Goal: Understand process/instructions

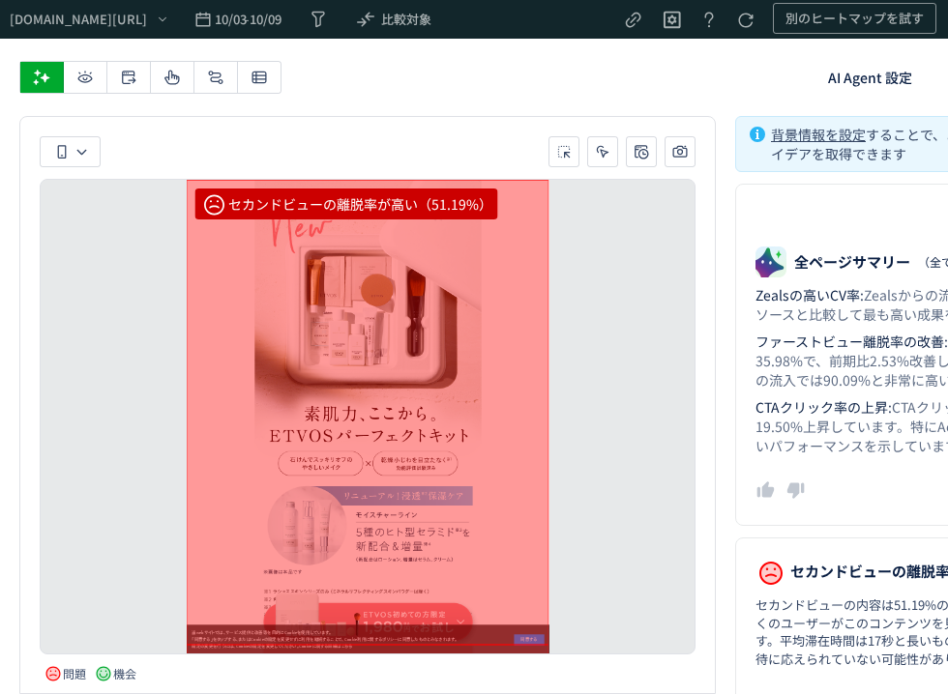
click at [171, 78] on icon at bounding box center [171, 77] width 19 height 19
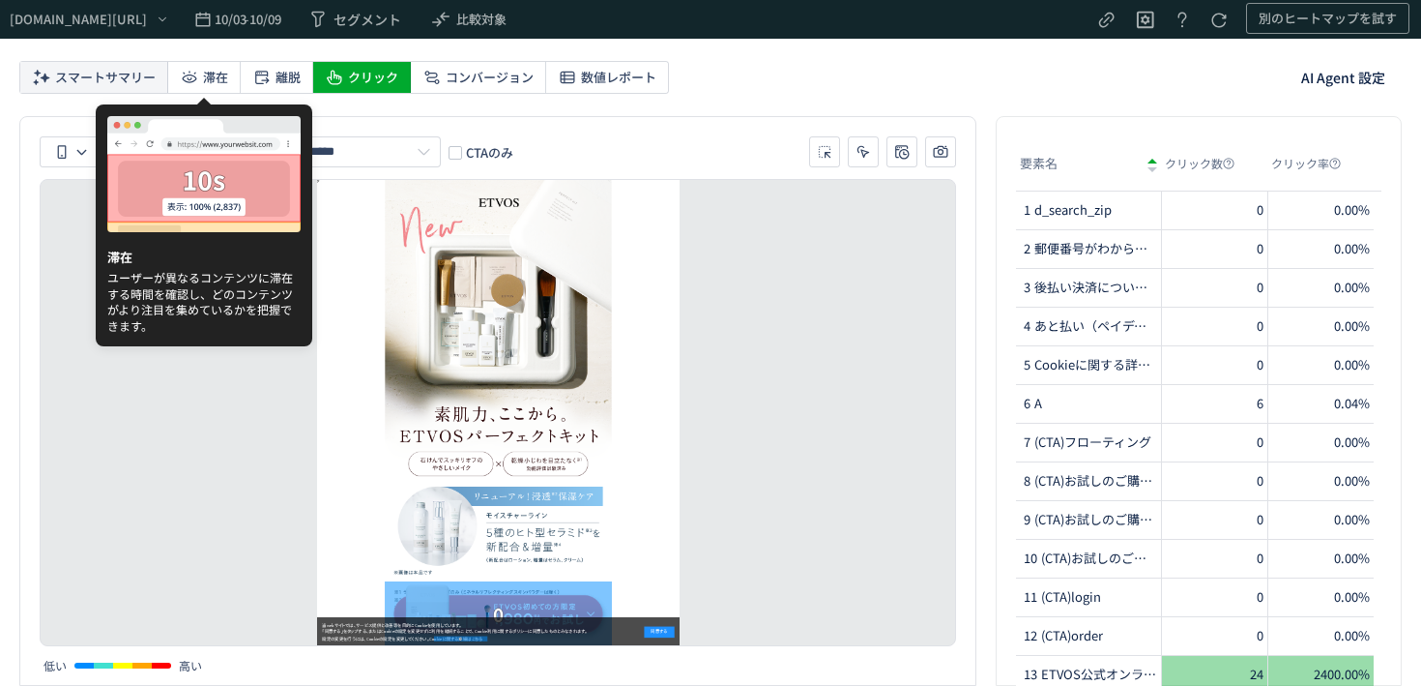
click at [154, 74] on span "スマートサマリー" at bounding box center [105, 77] width 101 height 31
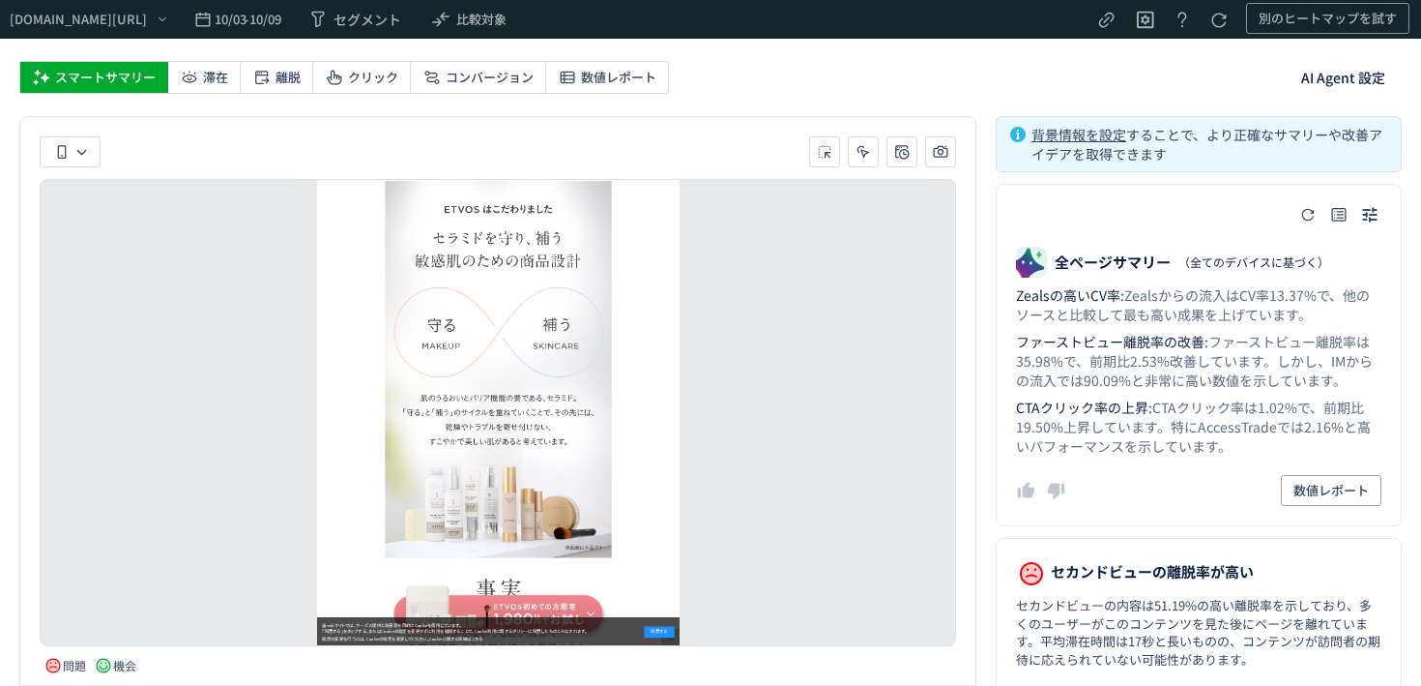
scroll to position [3196, 0]
click at [209, 81] on span "滞在" at bounding box center [215, 77] width 25 height 31
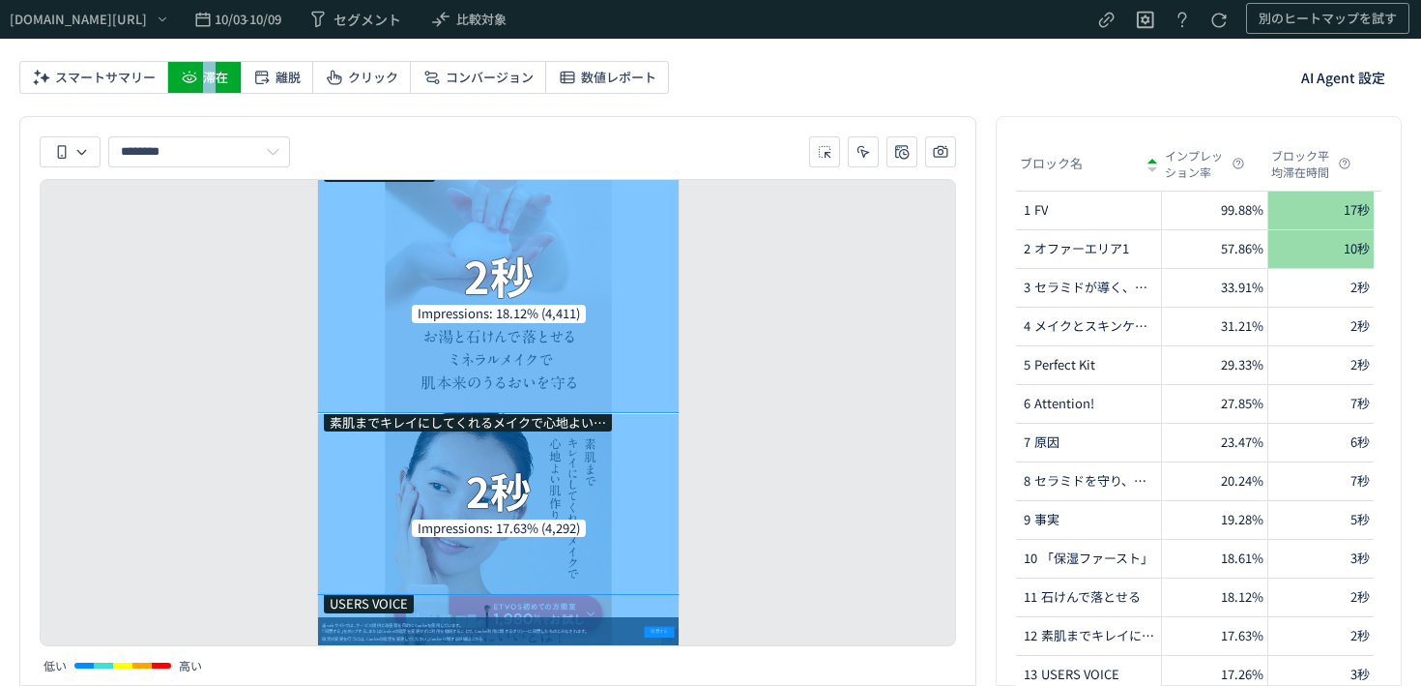
scroll to position [0, 0]
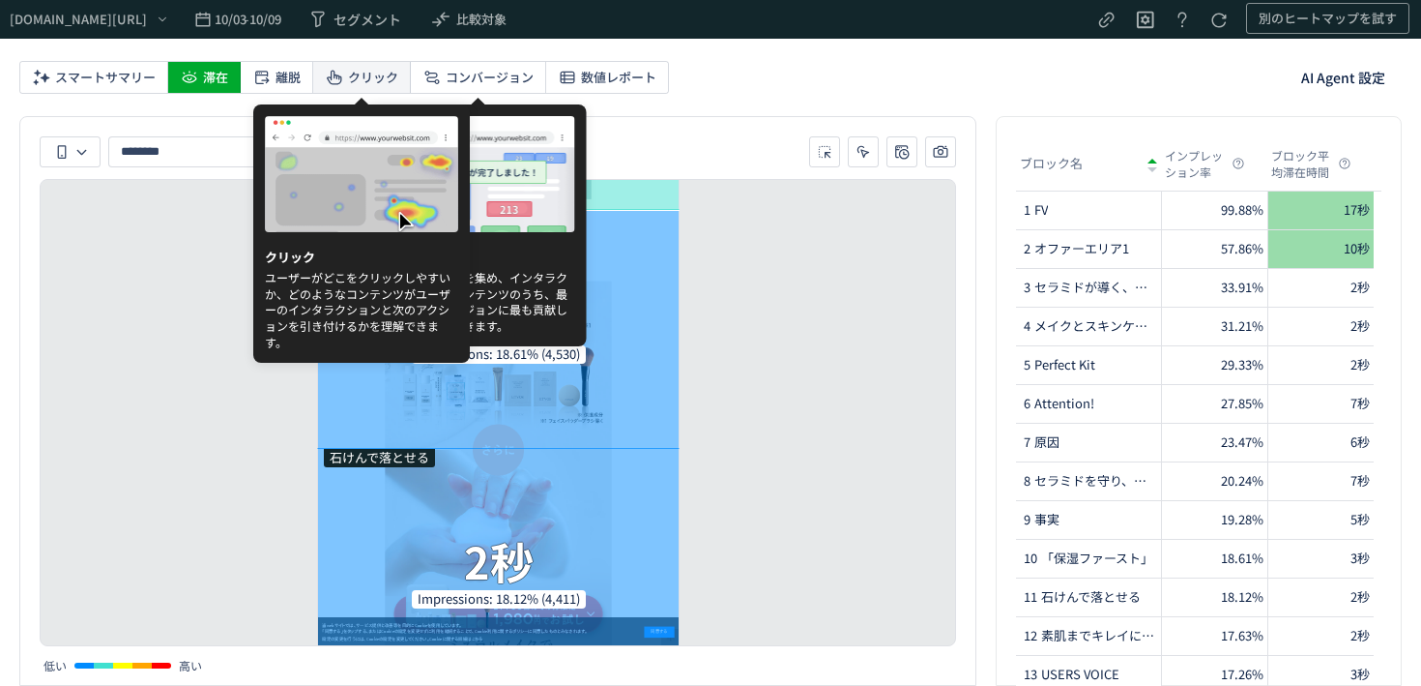
click at [337, 84] on icon at bounding box center [334, 77] width 19 height 19
type input "****"
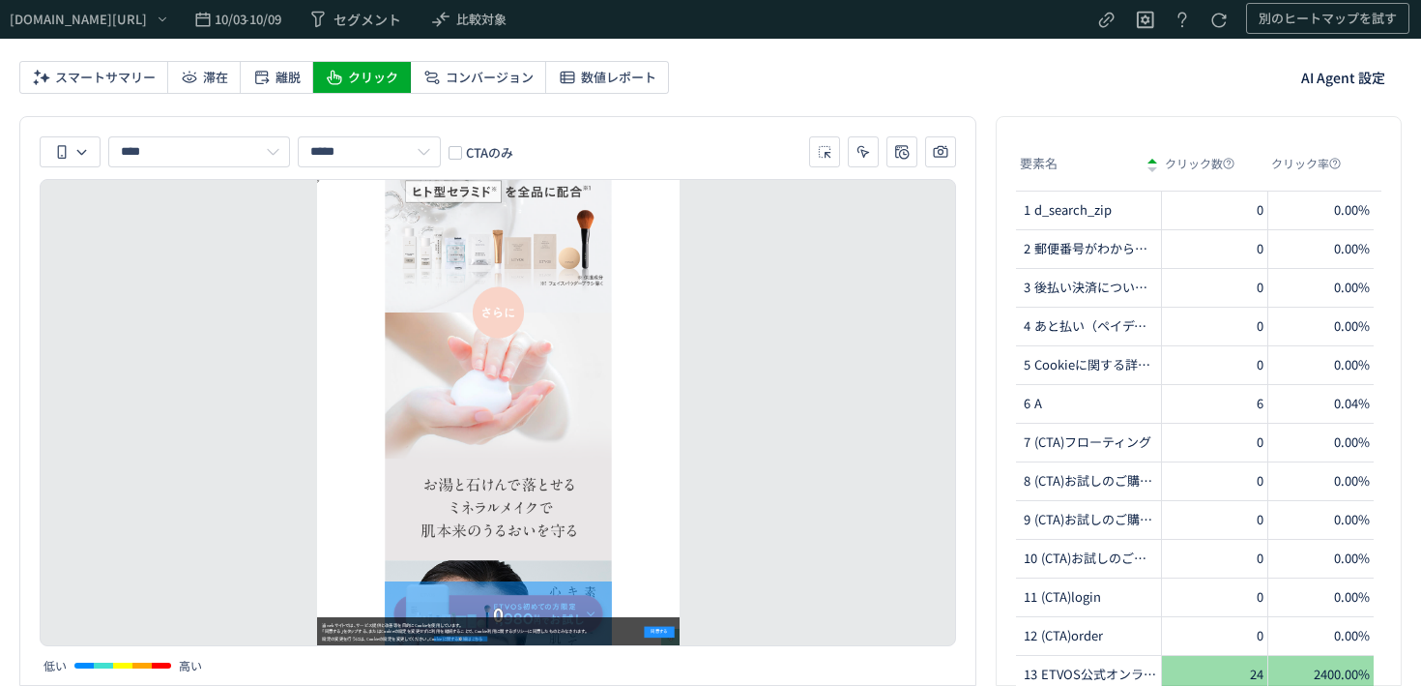
click at [755, 109] on div "[URL][DOMAIN_NAME] 10/03 - 10/09 セグメント 比較対象 別のヒートマップを試す スマートサマリー 滞在 離脱 クリック コンバ…" at bounding box center [710, 343] width 1421 height 686
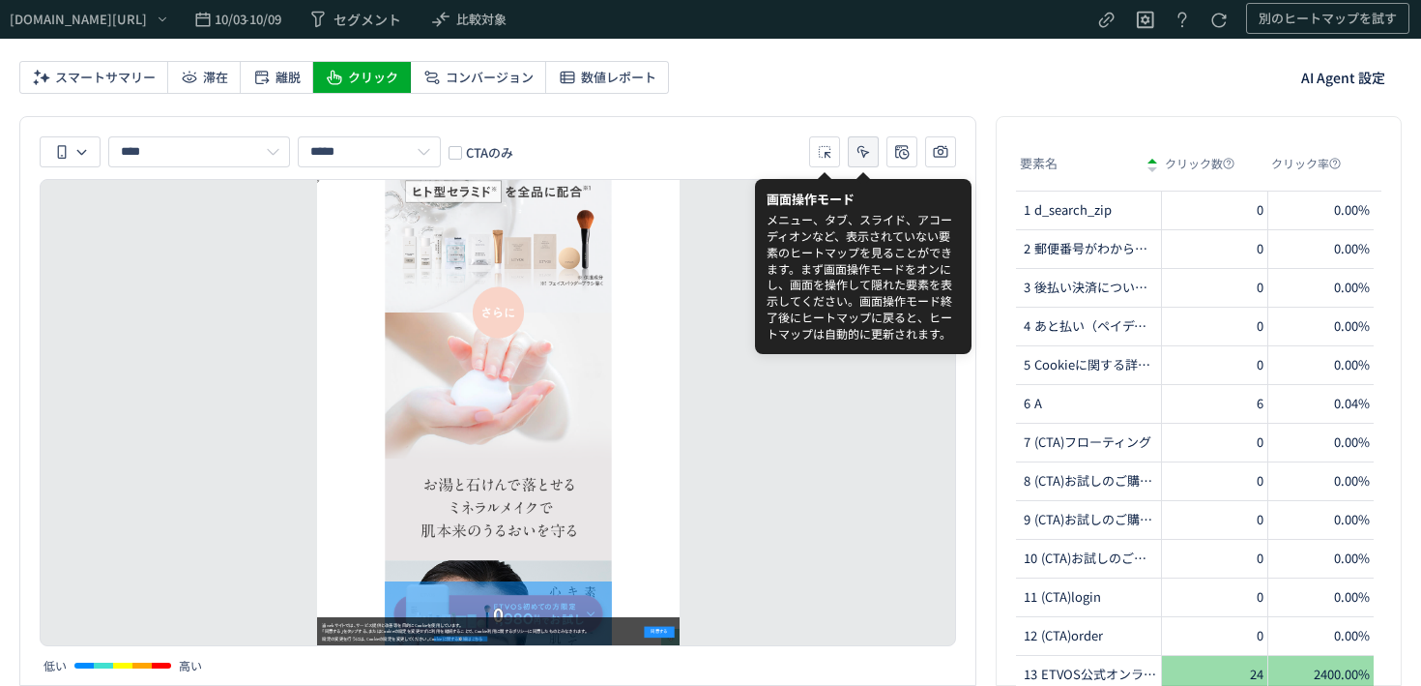
click at [876, 154] on button "heatmap-toolbar-container" at bounding box center [863, 151] width 31 height 31
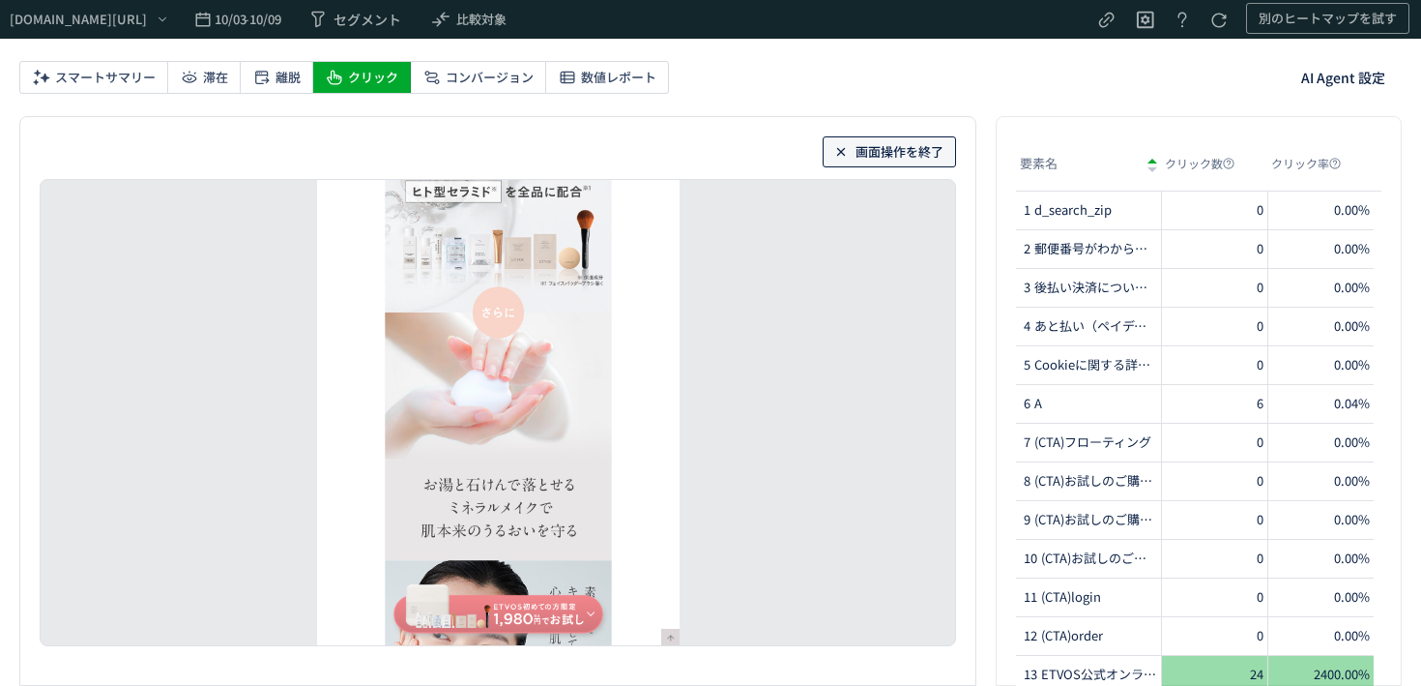
click at [859, 145] on span "画面操作を終了" at bounding box center [900, 151] width 88 height 31
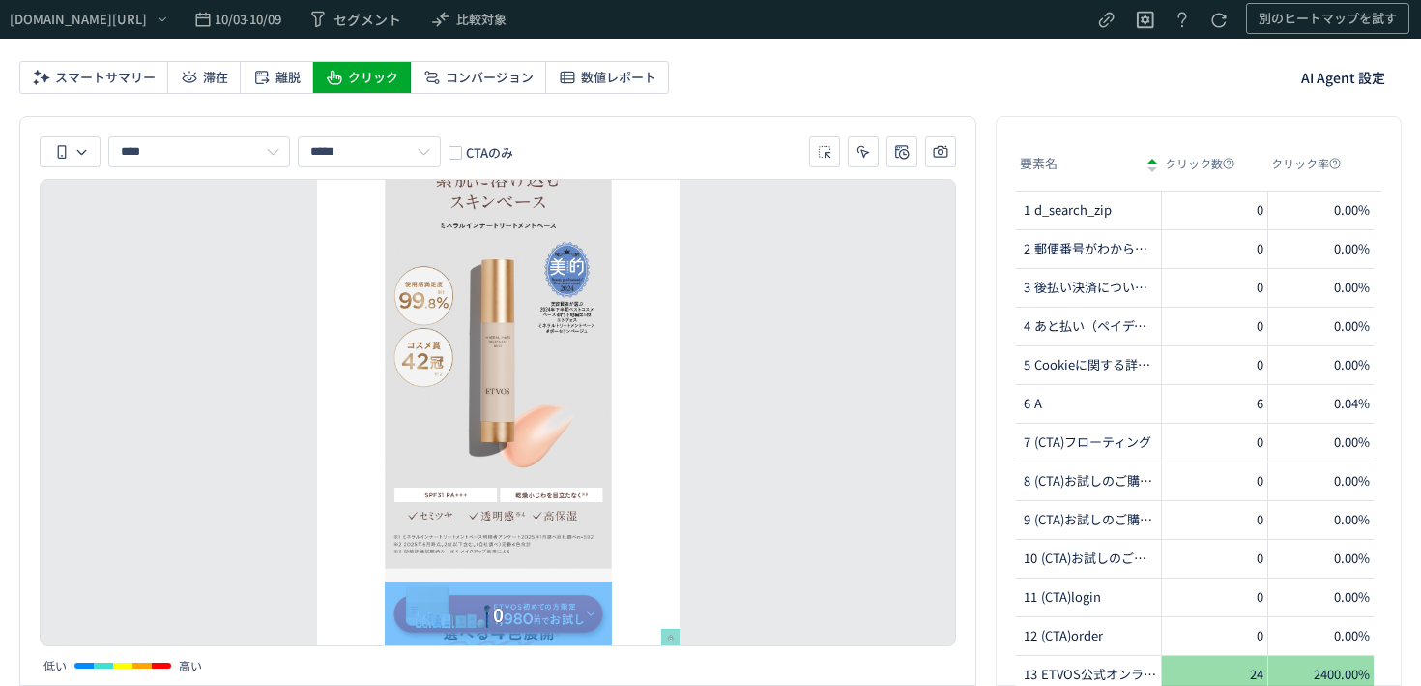
scroll to position [19471, 0]
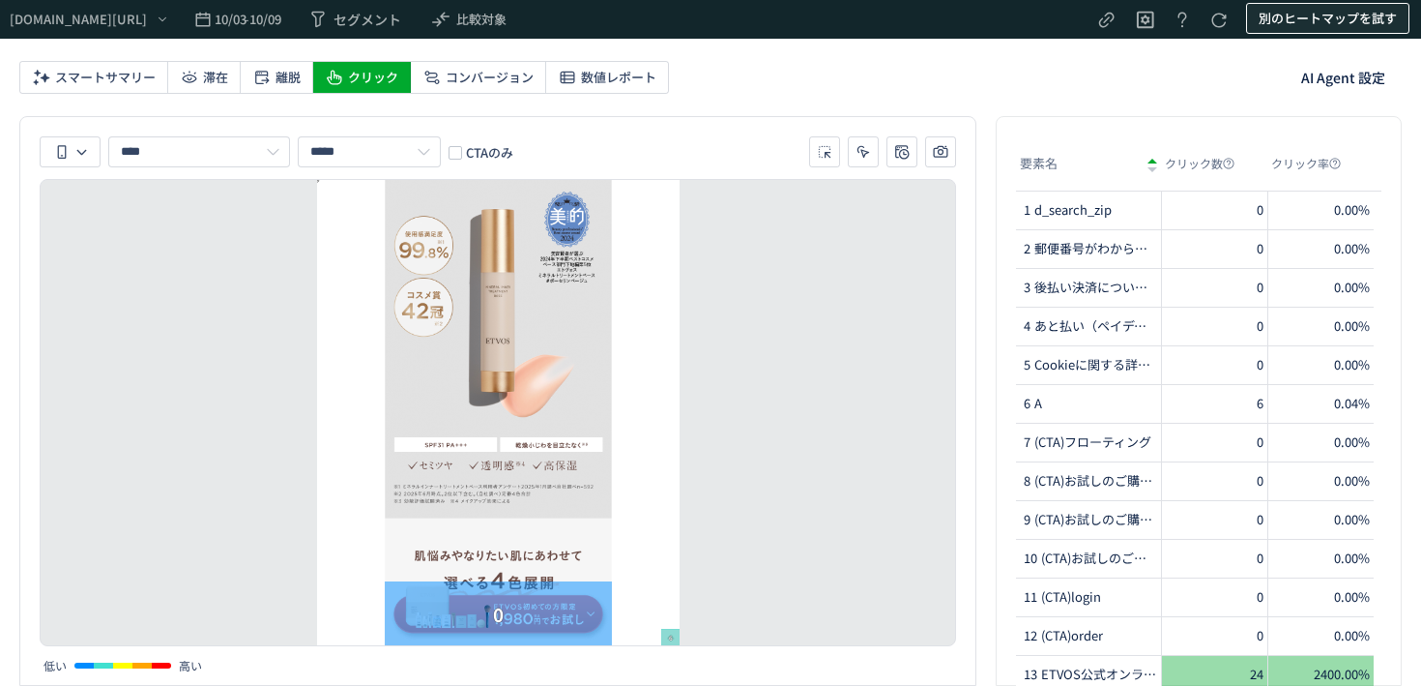
click at [1347, 22] on span "別のヒートマップを試す" at bounding box center [1328, 18] width 138 height 31
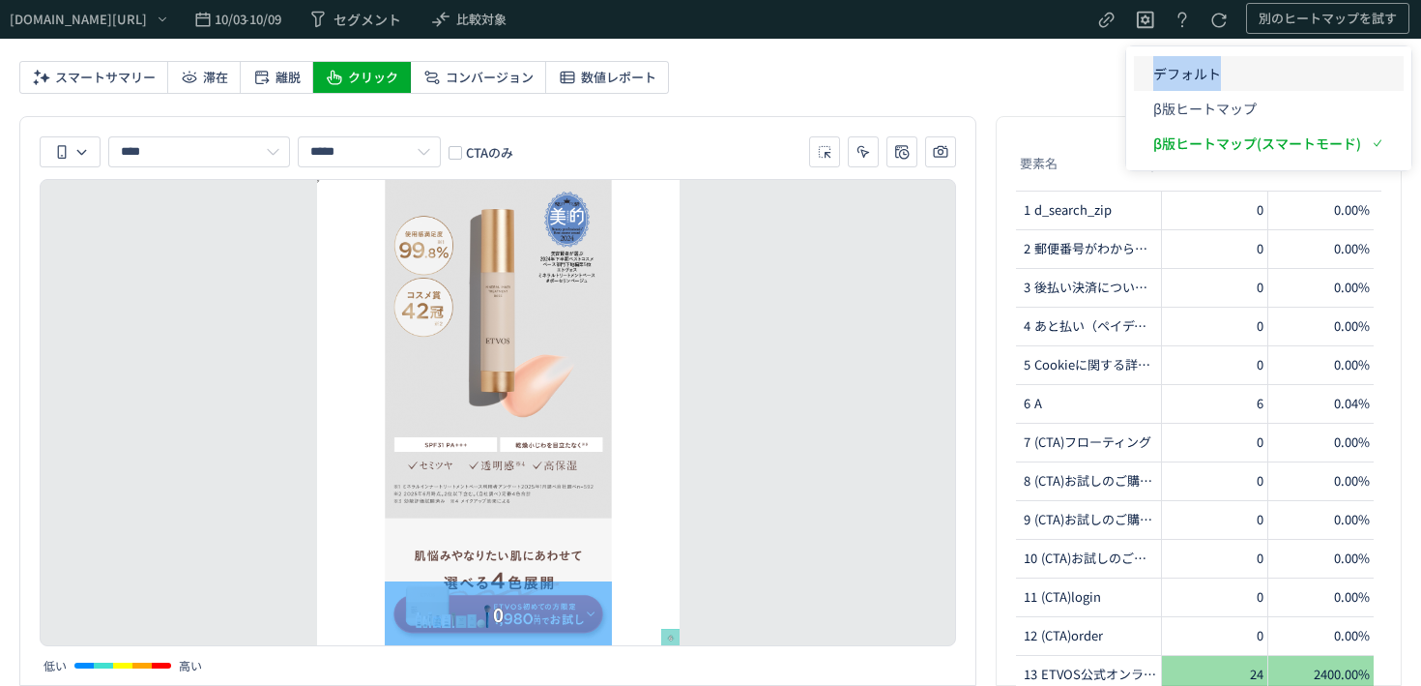
click at [1172, 72] on p "デフォルト" at bounding box center [1257, 73] width 208 height 35
